Goal: Task Accomplishment & Management: Manage account settings

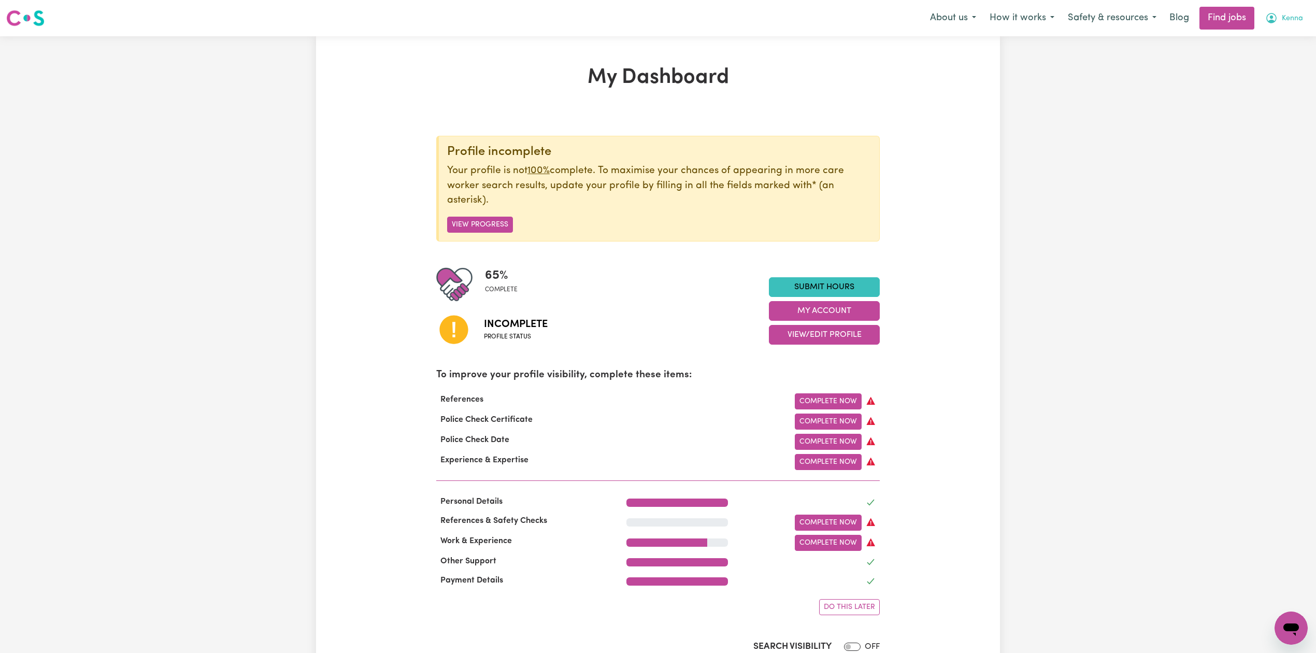
click at [1271, 11] on button "Kenna" at bounding box center [1283, 18] width 51 height 22
click at [1266, 74] on link "Logout" at bounding box center [1268, 79] width 82 height 20
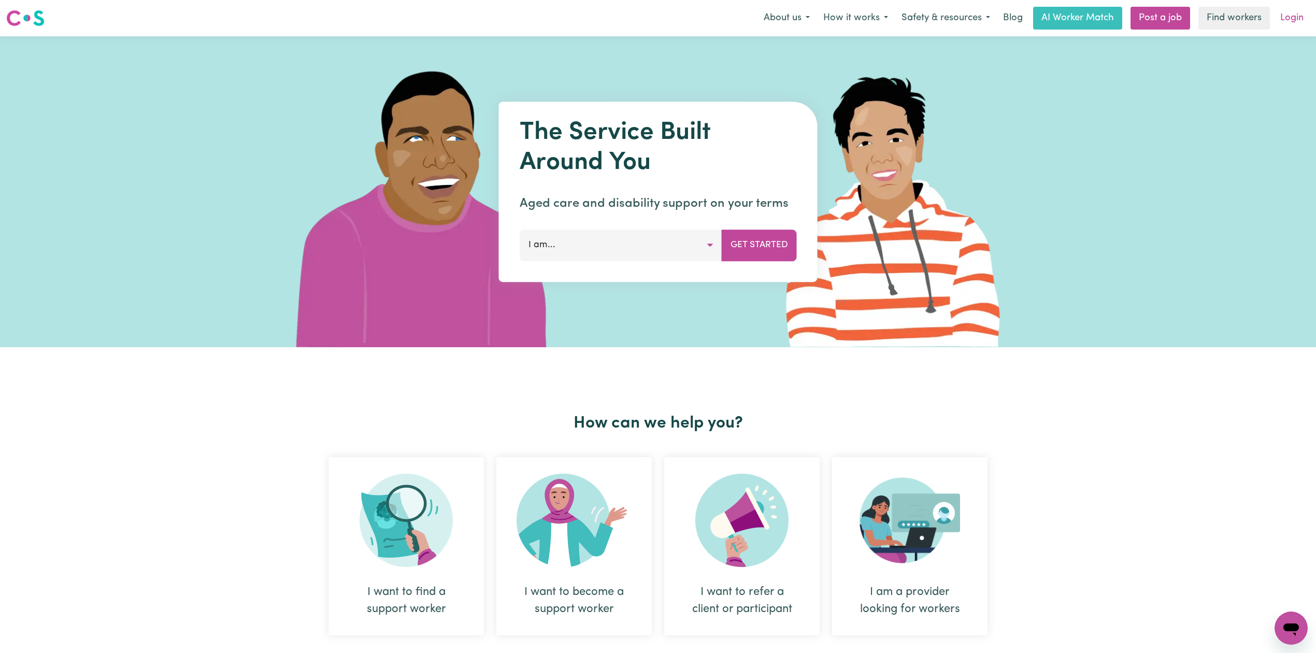
click at [1292, 10] on link "Login" at bounding box center [1292, 18] width 36 height 23
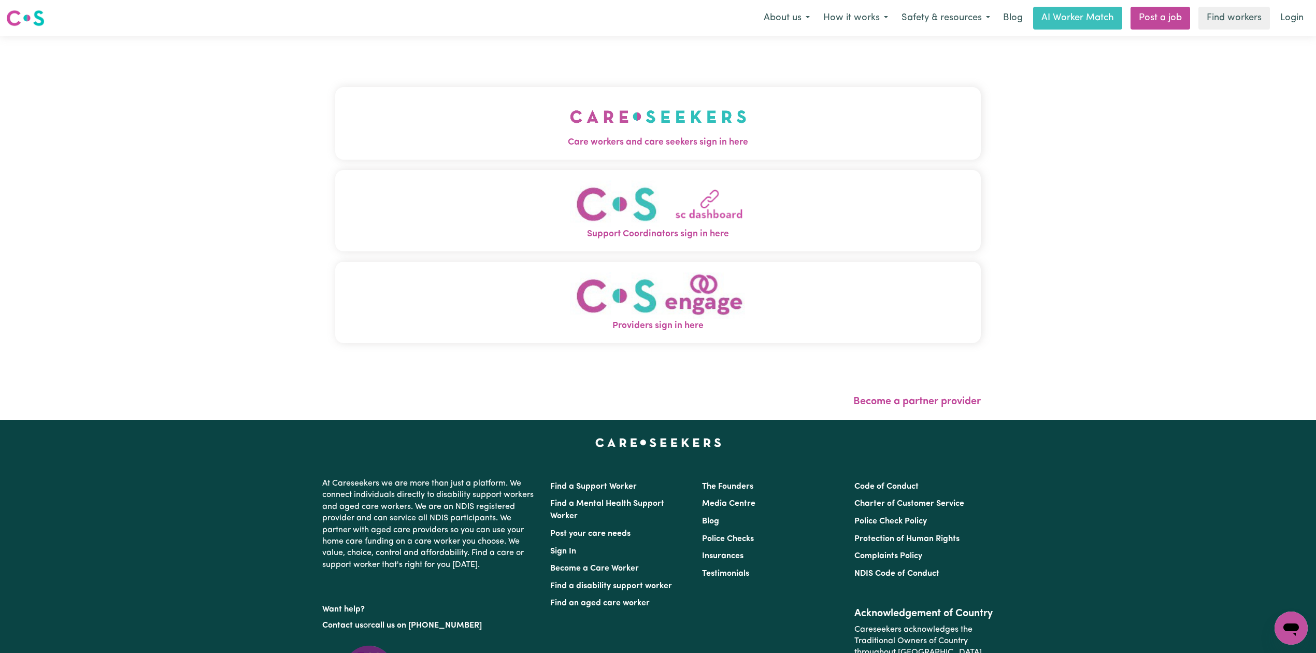
click at [570, 114] on img "Care workers and care seekers sign in here" at bounding box center [658, 116] width 177 height 38
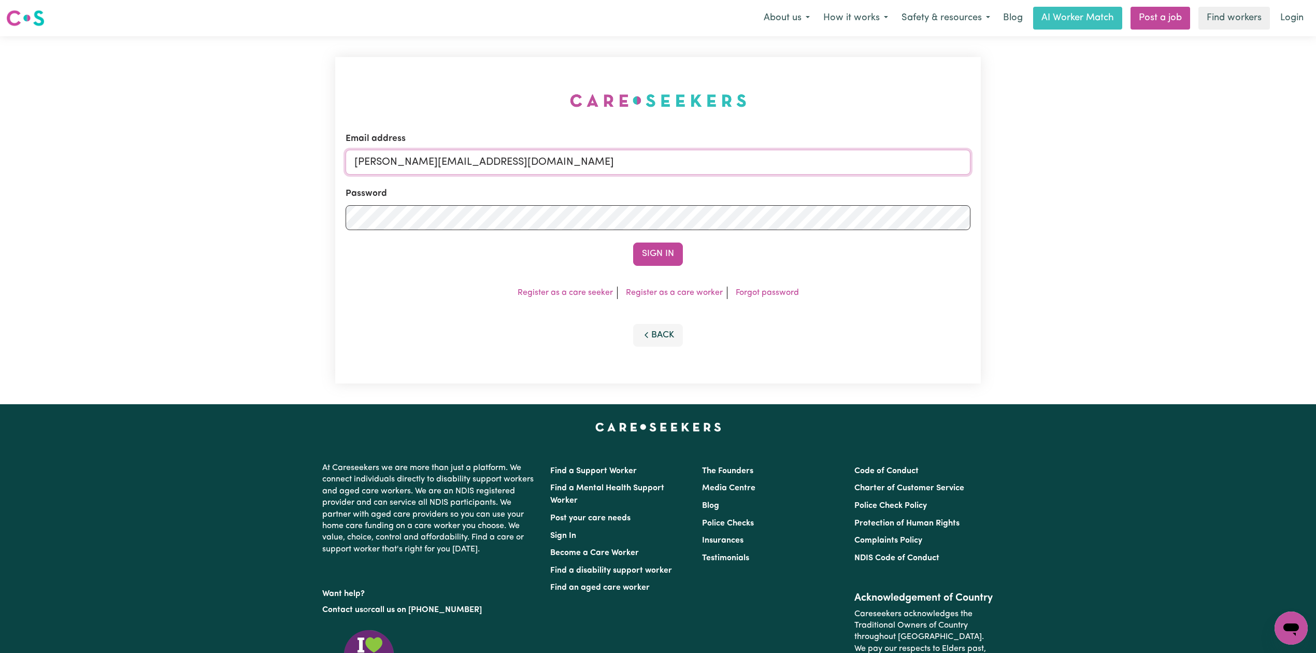
click at [434, 150] on input "[PERSON_NAME][EMAIL_ADDRESS][DOMAIN_NAME]" at bounding box center [658, 162] width 625 height 25
drag, startPoint x: 410, startPoint y: 160, endPoint x: 720, endPoint y: 195, distance: 311.7
click at [720, 195] on form "Email address Superuser~[EMAIL_ADDRESS][DOMAIN_NAME] Password Sign In" at bounding box center [658, 199] width 625 height 134
type input "Superuser~[EMAIL_ADDRESS][DOMAIN_NAME]"
click at [633, 242] on button "Sign In" at bounding box center [658, 253] width 50 height 23
